Goal: Transaction & Acquisition: Purchase product/service

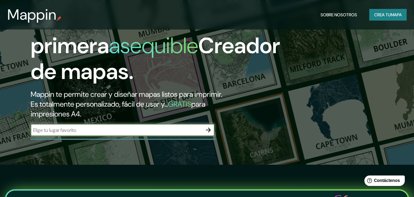
scroll to position [31, 0]
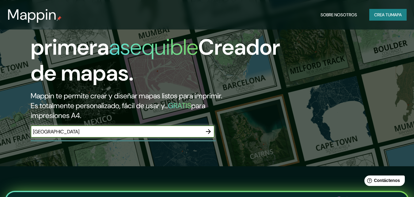
type input "[GEOGRAPHIC_DATA]"
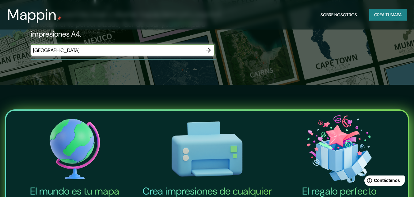
scroll to position [123, 0]
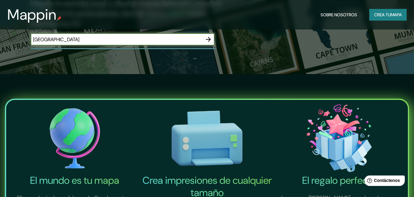
click at [387, 17] on font "Crea tu" at bounding box center [382, 15] width 17 height 6
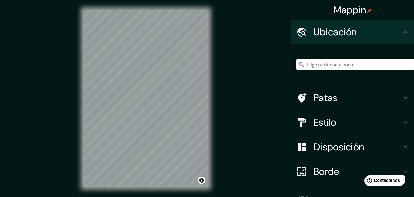
click at [320, 66] on input "Elige tu ciudad o zona" at bounding box center [355, 64] width 118 height 11
drag, startPoint x: 348, startPoint y: 63, endPoint x: 273, endPoint y: 65, distance: 74.2
click at [273, 65] on div "Mappin Ubicación Paraguarí, [GEOGRAPHIC_DATA], [GEOGRAPHIC_DATA] Patas Estilo D…" at bounding box center [207, 103] width 414 height 206
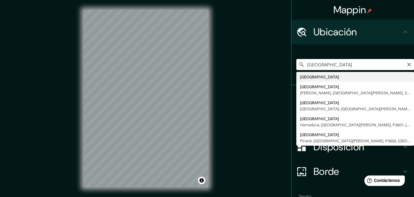
type input "[GEOGRAPHIC_DATA]"
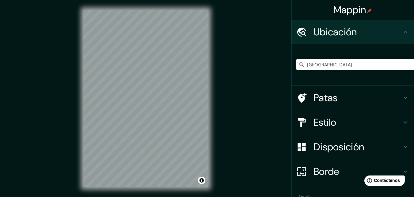
click at [330, 98] on font "Patas" at bounding box center [326, 97] width 24 height 13
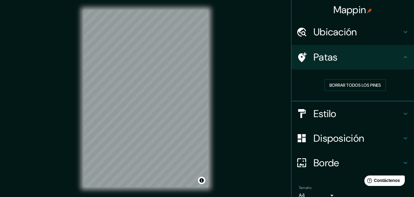
scroll to position [10, 0]
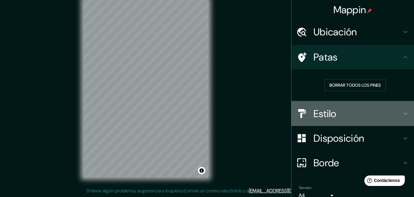
click at [335, 111] on h4 "Estilo" at bounding box center [358, 113] width 88 height 12
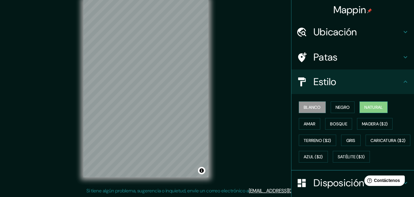
click at [373, 107] on font "Natural" at bounding box center [374, 107] width 18 height 6
click at [339, 122] on font "Bosque" at bounding box center [338, 124] width 17 height 6
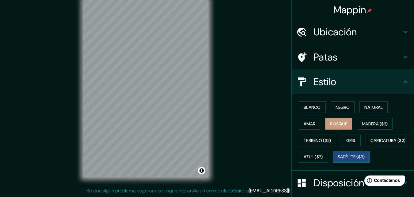
click at [338, 159] on font "Satélite ($3)" at bounding box center [351, 157] width 27 height 6
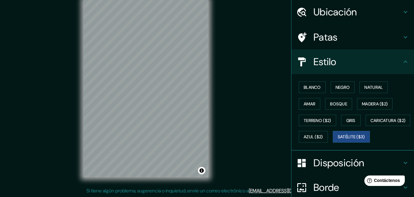
scroll to position [31, 0]
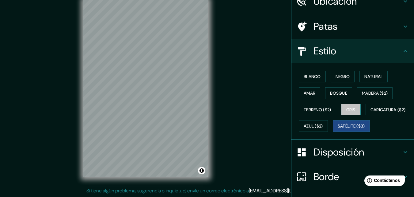
click at [353, 111] on font "Gris" at bounding box center [350, 110] width 9 height 6
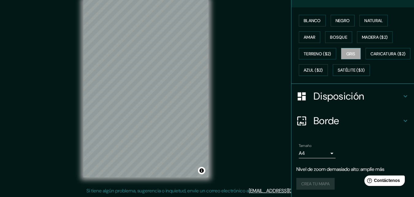
scroll to position [103, 0]
